Goal: Task Accomplishment & Management: Manage account settings

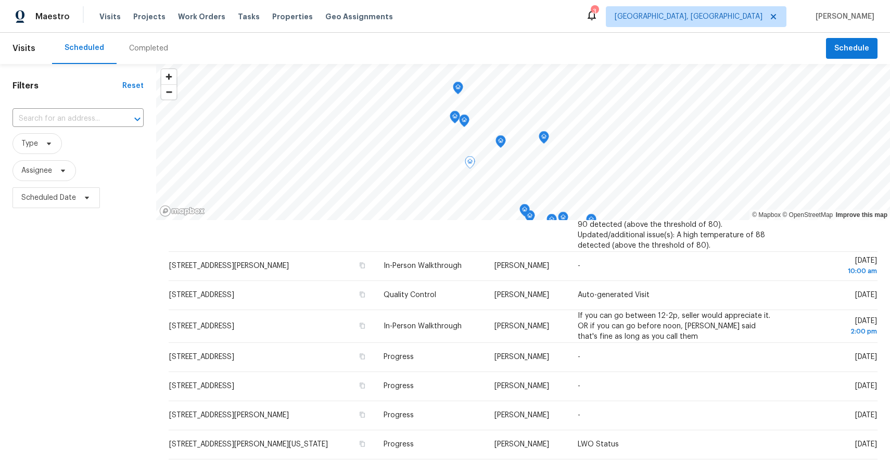
scroll to position [357, 0]
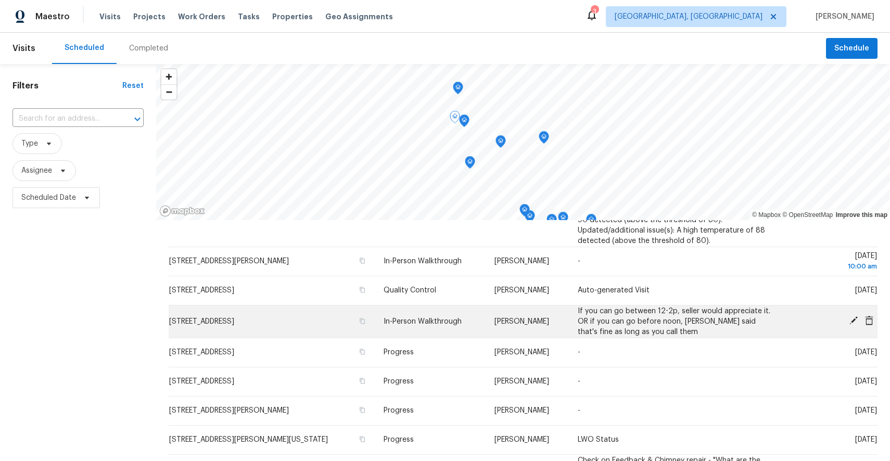
click at [234, 322] on span "[STREET_ADDRESS]" at bounding box center [201, 321] width 65 height 7
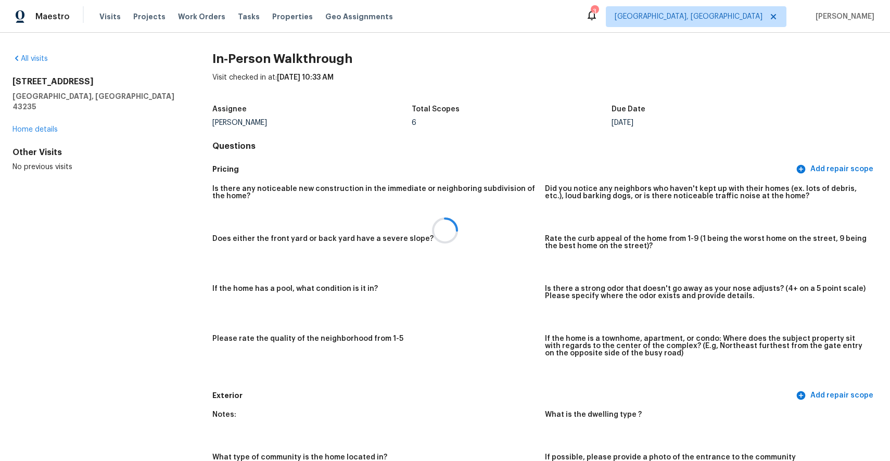
click at [43, 121] on div at bounding box center [445, 230] width 890 height 461
click at [43, 120] on div at bounding box center [445, 230] width 890 height 461
click at [36, 126] on link "Home details" at bounding box center [34, 129] width 45 height 7
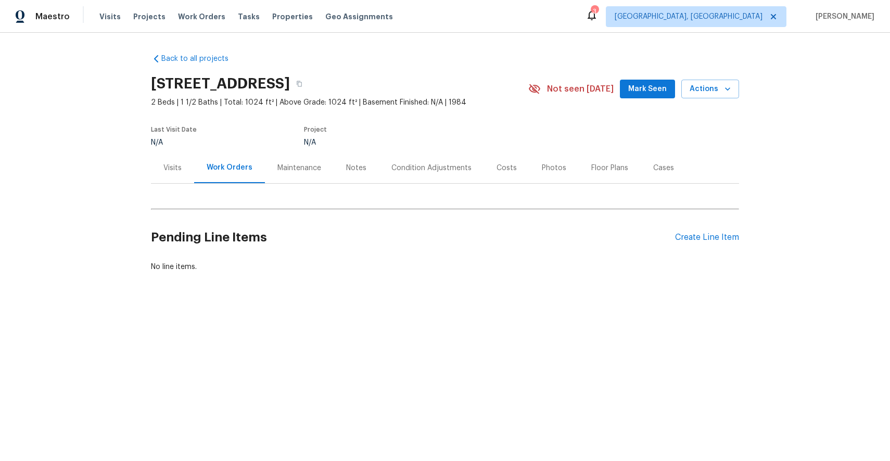
click at [346, 163] on div "Notes" at bounding box center [356, 168] width 20 height 10
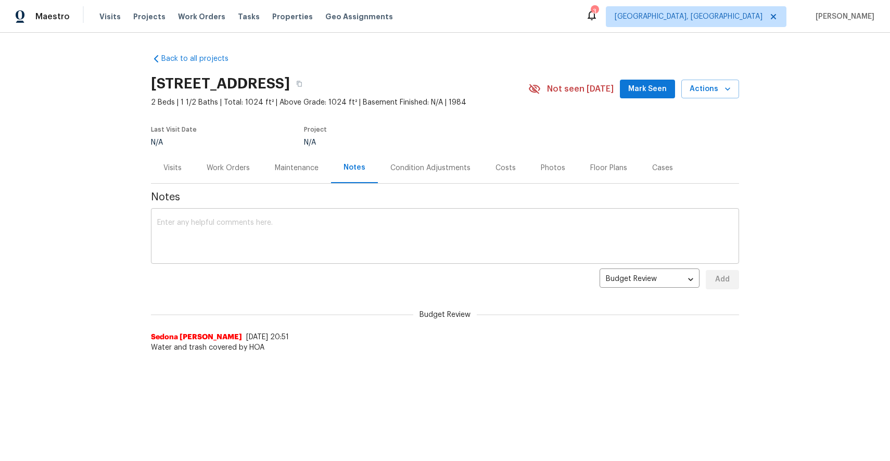
click at [315, 230] on textarea at bounding box center [444, 237] width 575 height 36
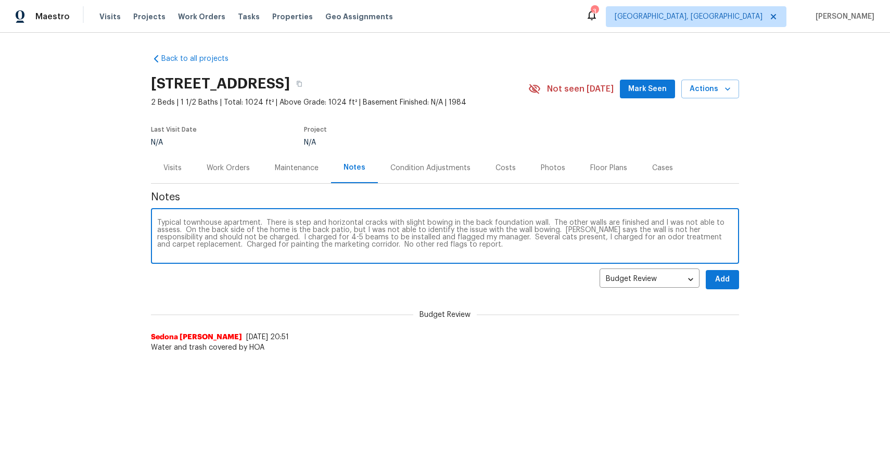
type textarea "Typical townhouse apartment. There is step and horizontal cracks with slight bo…"
click at [717, 279] on span "Add" at bounding box center [722, 279] width 17 height 13
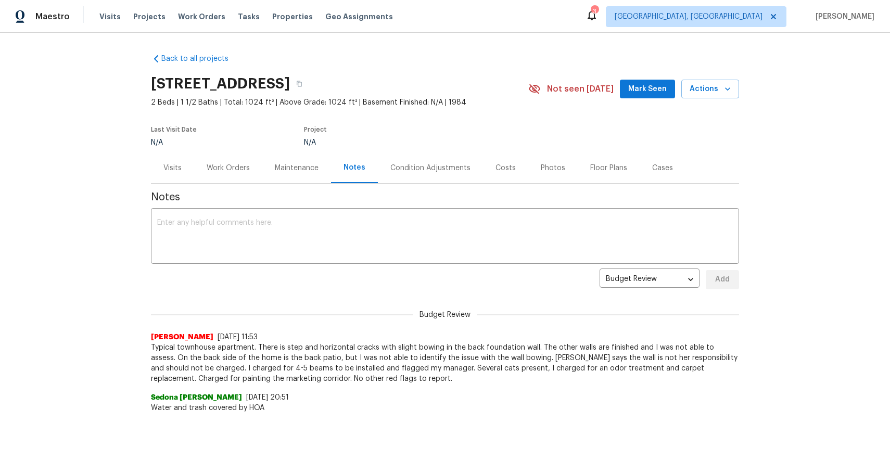
click at [701, 279] on div "Budget Review budget_review ​ Add" at bounding box center [445, 279] width 588 height 19
